Goal: Task Accomplishment & Management: Manage account settings

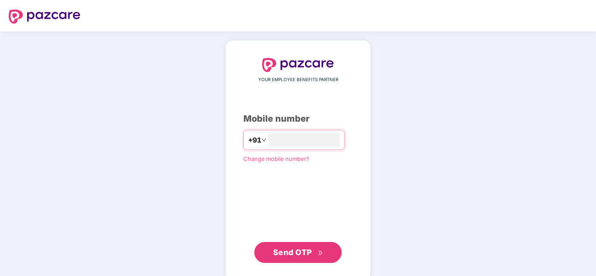
type input "**********"
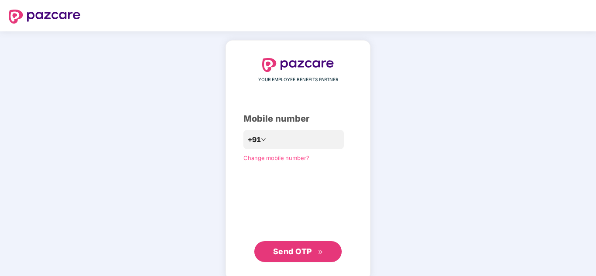
click at [293, 246] on button "Send OTP" at bounding box center [297, 251] width 87 height 21
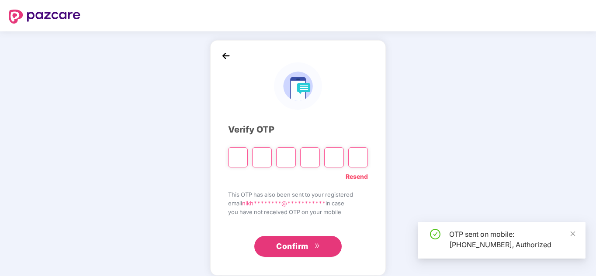
type input "*"
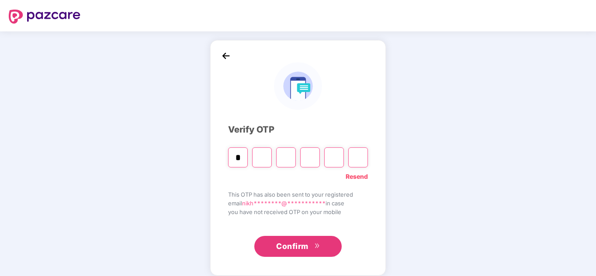
type input "*"
